Goal: Information Seeking & Learning: Learn about a topic

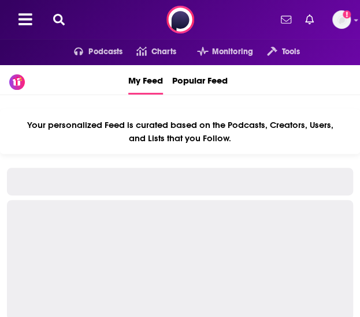
click at [54, 23] on icon at bounding box center [59, 20] width 12 height 12
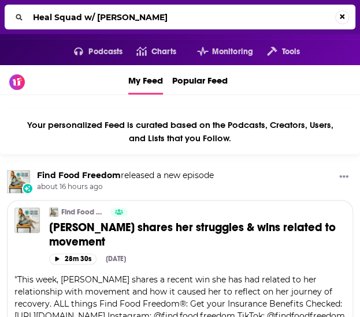
click at [98, 18] on input "Heal Squad w/ [PERSON_NAME]" at bounding box center [181, 17] width 306 height 18
drag, startPoint x: 93, startPoint y: 16, endPoint x: 82, endPoint y: 16, distance: 11.0
click at [82, 16] on input "Heal Squad w/ [PERSON_NAME]" at bounding box center [181, 17] width 306 height 18
type input "Heal Squad [PERSON_NAME]"
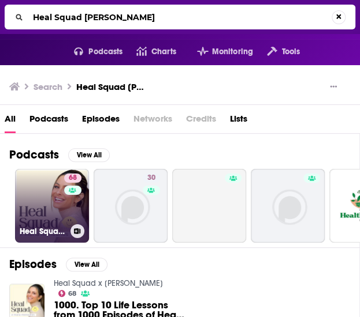
click at [51, 203] on link "68 Heal Squad x [PERSON_NAME]" at bounding box center [52, 206] width 74 height 74
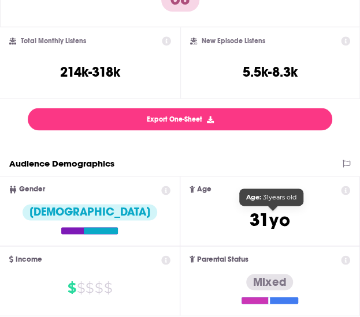
scroll to position [231, 0]
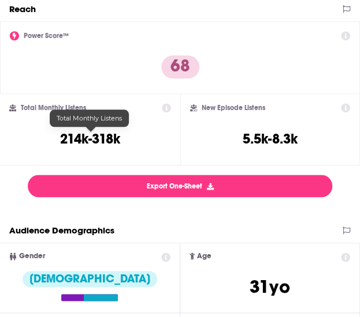
click at [95, 133] on h3 "214k-318k" at bounding box center [90, 138] width 60 height 17
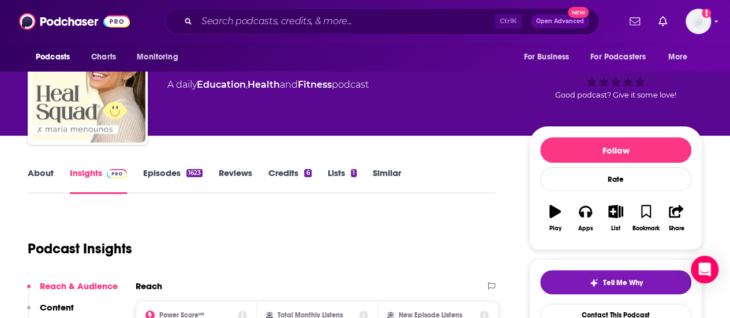
scroll to position [0, 0]
